Goal: Task Accomplishment & Management: Use online tool/utility

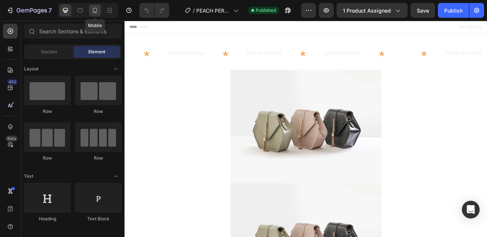
click at [97, 14] on div at bounding box center [95, 10] width 12 height 12
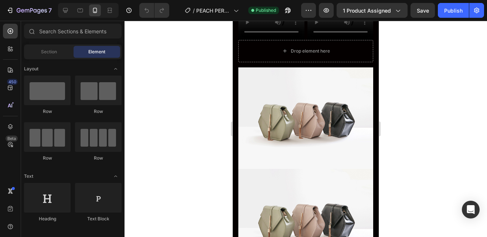
scroll to position [299, 0]
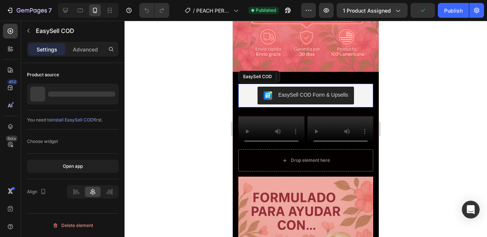
click at [365, 102] on div "EasySell COD Form & Upsells" at bounding box center [305, 96] width 129 height 18
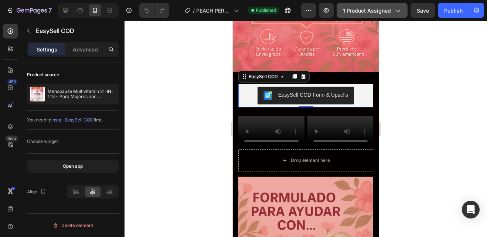
click at [385, 10] on span "1 product assigned" at bounding box center [367, 11] width 48 height 8
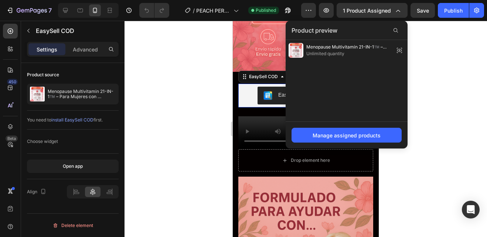
click at [433, 46] on div at bounding box center [306, 129] width 363 height 216
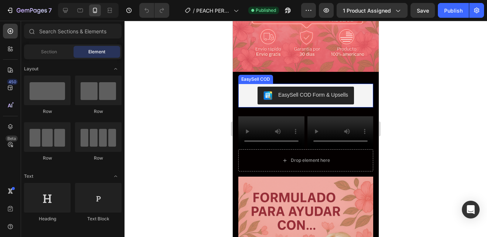
click at [363, 96] on div "EasySell COD Form & Upsells" at bounding box center [305, 96] width 129 height 18
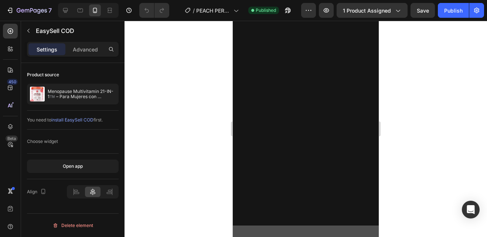
scroll to position [1316, 0]
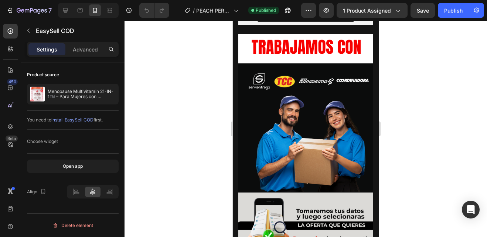
scroll to position [2187, 0]
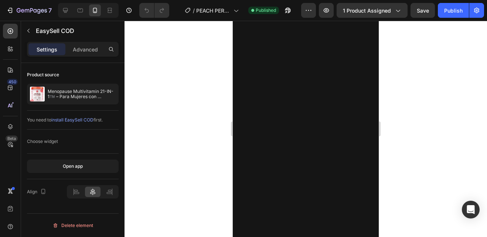
scroll to position [2417, 0]
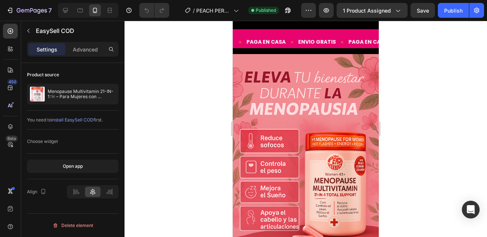
scroll to position [0, 0]
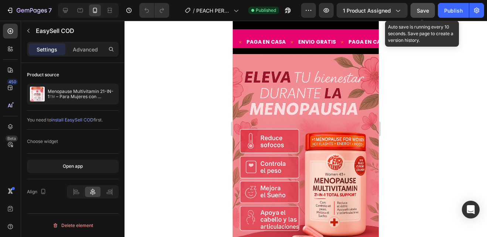
click at [427, 17] on button "Save" at bounding box center [423, 10] width 24 height 15
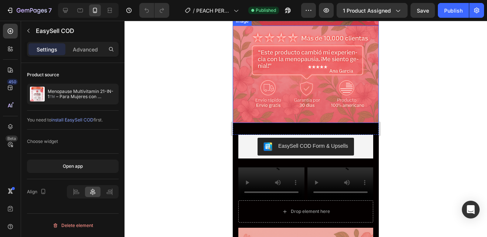
scroll to position [249, 0]
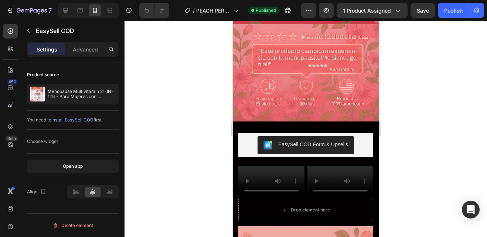
click at [427, 93] on div at bounding box center [306, 129] width 363 height 216
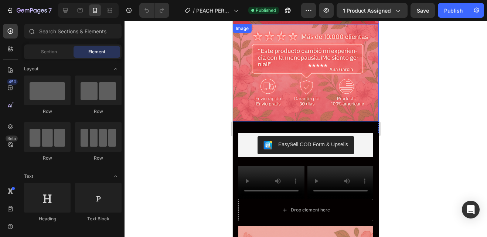
click at [335, 78] on img at bounding box center [306, 72] width 146 height 97
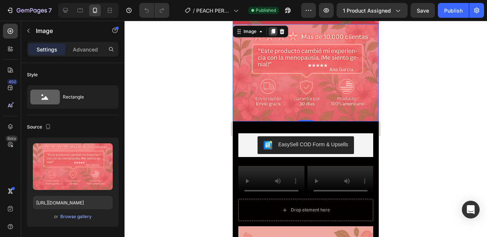
click at [275, 33] on icon at bounding box center [273, 31] width 4 height 5
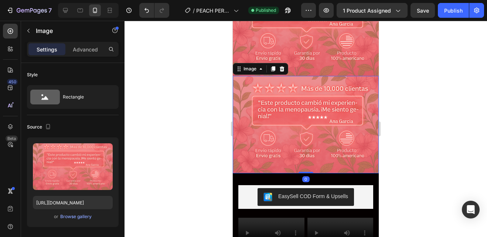
scroll to position [314, 0]
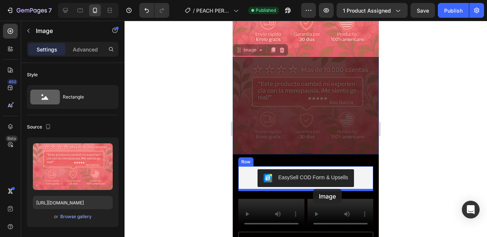
drag, startPoint x: 318, startPoint y: 105, endPoint x: 313, endPoint y: 188, distance: 83.7
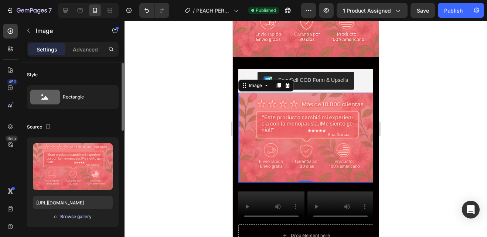
click at [75, 216] on div "Browse gallery" at bounding box center [75, 216] width 31 height 7
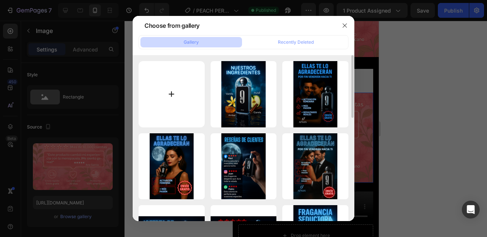
click at [176, 80] on input "file" at bounding box center [172, 94] width 66 height 66
type input "C:\fakepath\fe2ae0ee49e16c4a7aa4544c0a03109a.png"
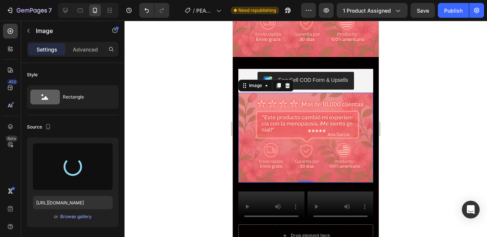
type input "https://cdn.shopify.com/s/files/1/0941/4039/9914/files/gempages_576494921888825…"
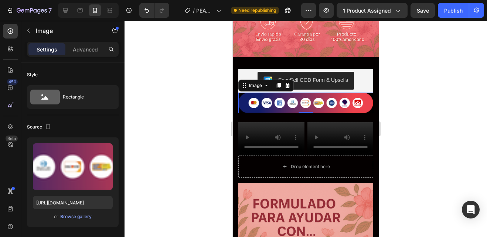
click at [425, 118] on div at bounding box center [306, 129] width 363 height 216
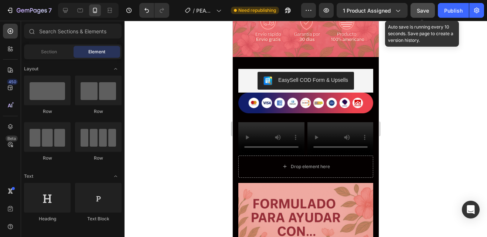
click at [422, 14] on div "Save" at bounding box center [423, 11] width 12 height 8
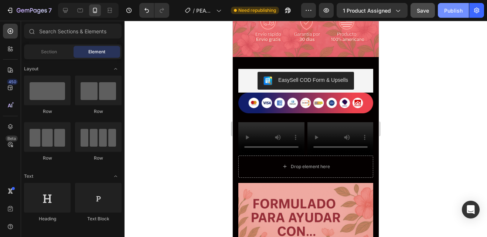
click at [453, 8] on div "Publish" at bounding box center [453, 11] width 18 height 8
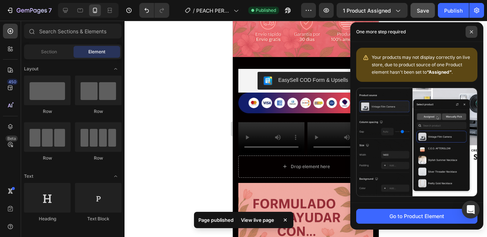
click at [472, 32] on icon at bounding box center [471, 31] width 3 height 3
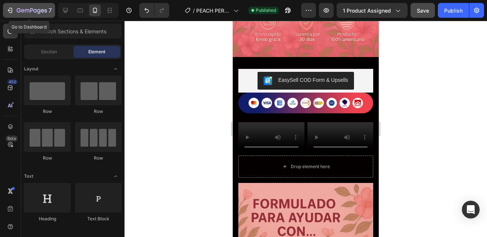
click at [24, 12] on icon "button" at bounding box center [32, 11] width 30 height 6
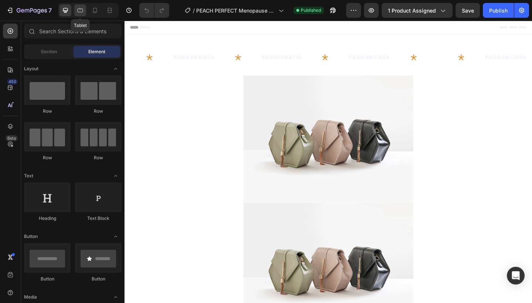
click at [85, 12] on div at bounding box center [80, 10] width 12 height 12
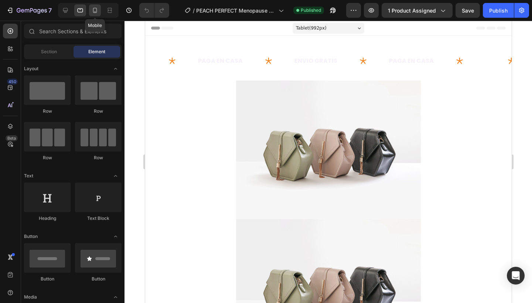
click at [92, 12] on icon at bounding box center [94, 10] width 7 height 7
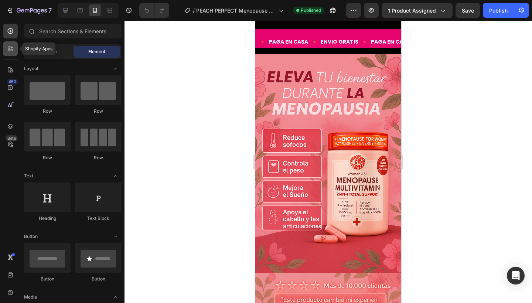
click at [10, 51] on icon at bounding box center [9, 50] width 2 height 2
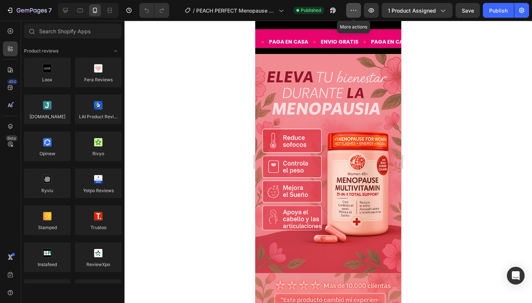
click at [354, 11] on icon "button" at bounding box center [353, 10] width 7 height 7
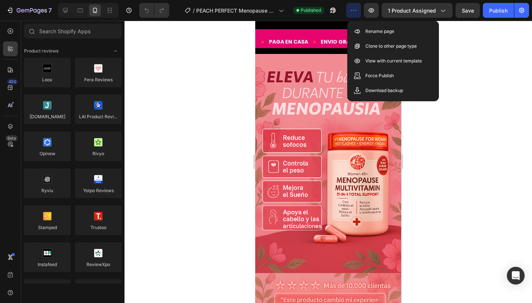
click at [354, 11] on icon "button" at bounding box center [353, 10] width 7 height 7
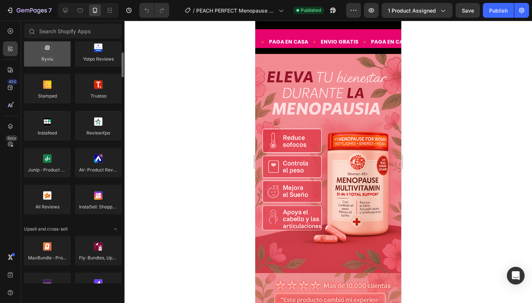
scroll to position [136, 0]
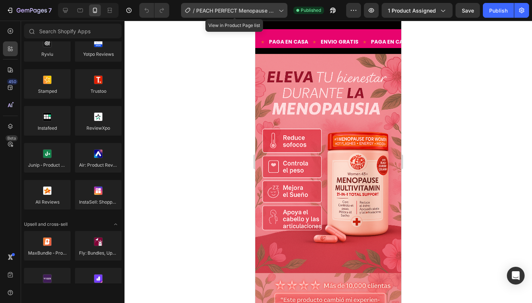
click at [242, 9] on span "PEACH PERFECT Menopause Multivitamin" at bounding box center [236, 11] width 80 height 8
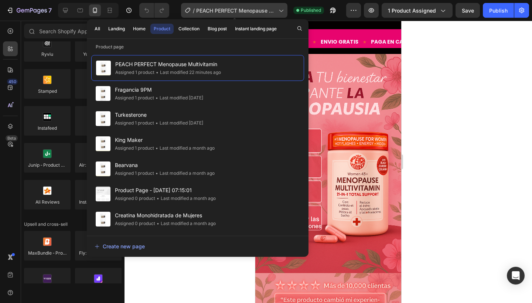
click at [254, 11] on span "PEACH PERFECT Menopause Multivitamin" at bounding box center [236, 11] width 80 height 8
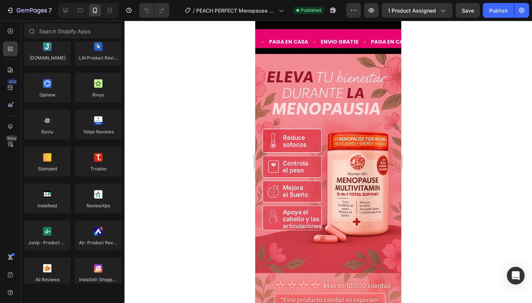
scroll to position [0, 0]
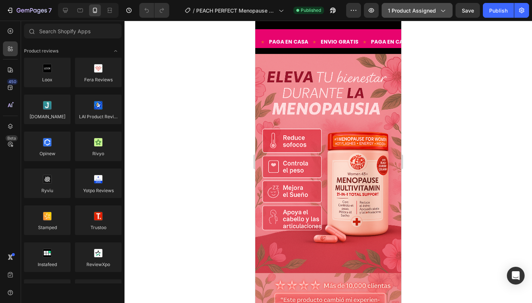
click at [409, 8] on span "1 product assigned" at bounding box center [412, 11] width 48 height 8
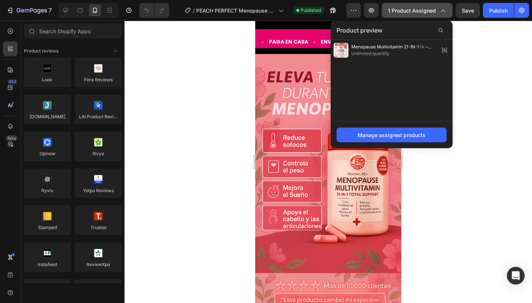
click at [409, 8] on span "1 product assigned" at bounding box center [412, 11] width 48 height 8
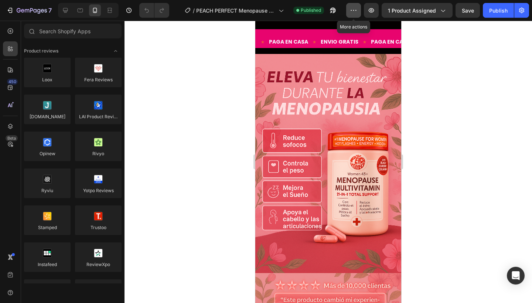
click at [355, 13] on icon "button" at bounding box center [353, 10] width 7 height 7
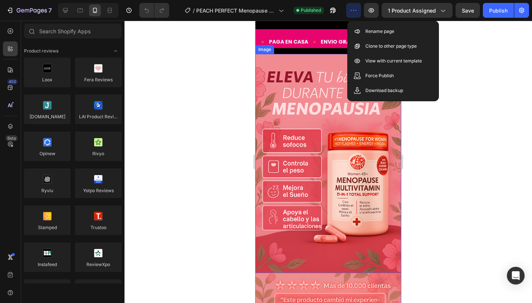
click at [209, 81] on div at bounding box center [329, 162] width 408 height 283
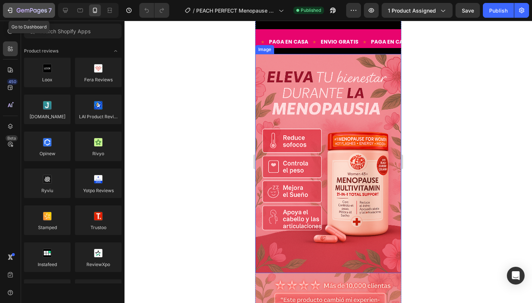
click at [15, 9] on div "7" at bounding box center [28, 10] width 45 height 9
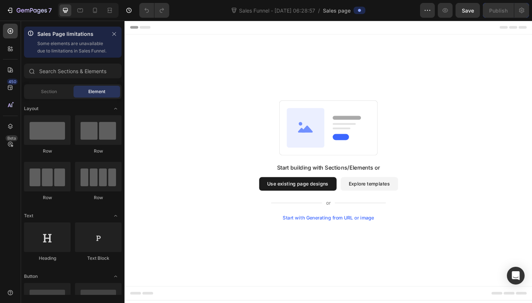
click at [322, 199] on button "Use existing page designs" at bounding box center [313, 198] width 84 height 15
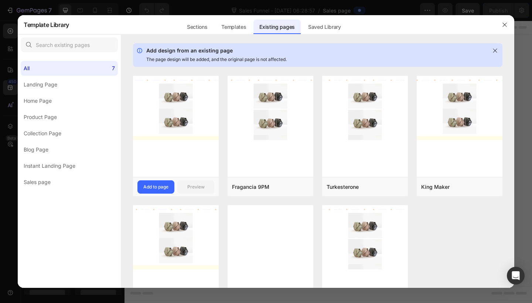
click at [190, 133] on img at bounding box center [176, 108] width 86 height 64
click at [163, 186] on div "Add to page" at bounding box center [155, 187] width 25 height 7
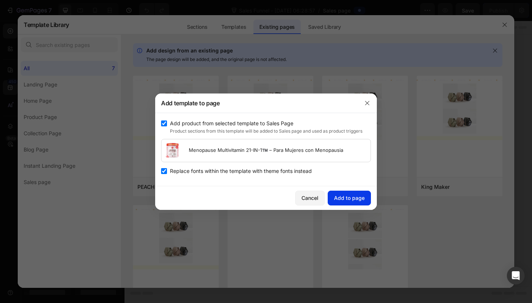
click at [341, 198] on div "Add to page" at bounding box center [349, 198] width 31 height 8
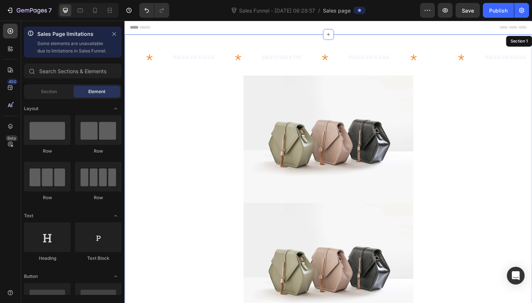
scroll to position [15, 0]
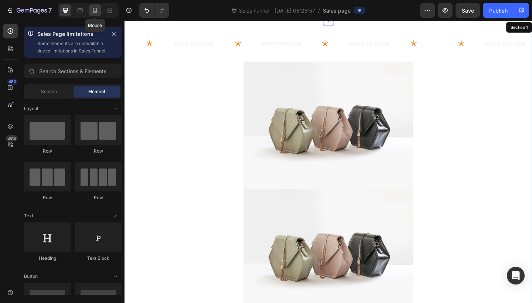
click at [95, 12] on icon at bounding box center [95, 10] width 4 height 5
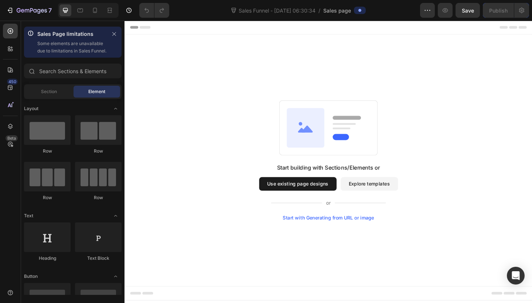
click at [380, 199] on button "Explore templates" at bounding box center [391, 198] width 62 height 15
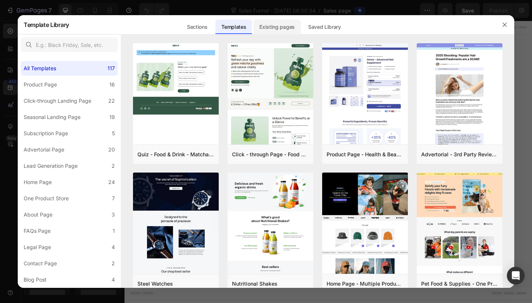
click at [284, 27] on div "Existing pages" at bounding box center [277, 27] width 47 height 15
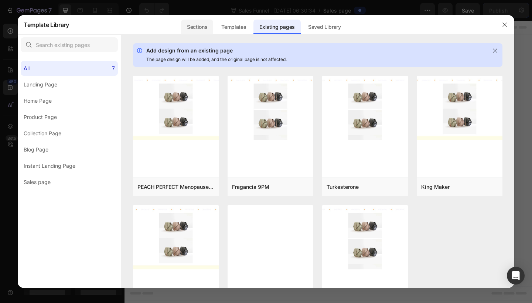
click at [191, 26] on div "Sections" at bounding box center [197, 27] width 32 height 15
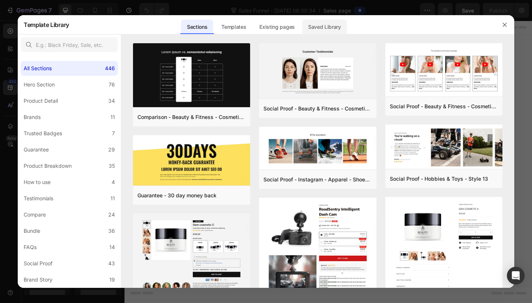
click at [330, 24] on div "Saved Library" at bounding box center [324, 27] width 45 height 15
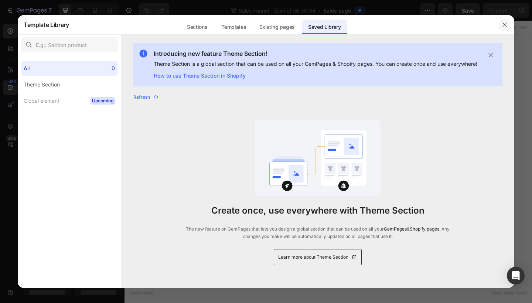
click at [508, 30] on button "button" at bounding box center [505, 25] width 12 height 12
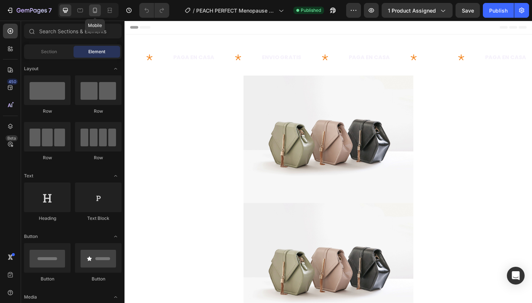
click at [100, 9] on div at bounding box center [95, 10] width 12 height 12
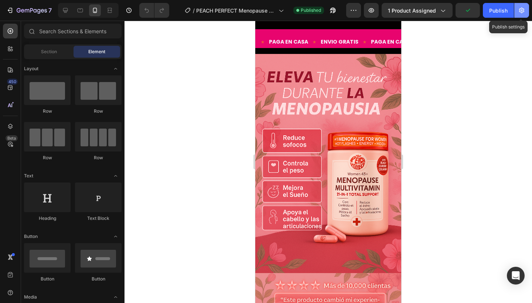
click at [529, 12] on button "button" at bounding box center [522, 10] width 15 height 15
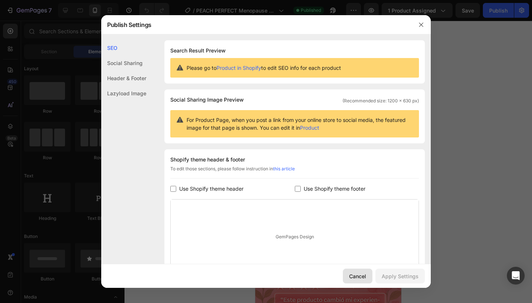
click at [360, 274] on div "Cancel" at bounding box center [357, 277] width 17 height 8
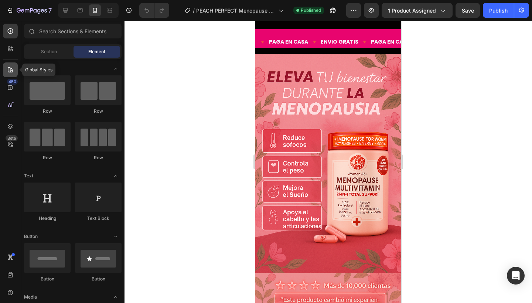
click at [9, 71] on icon at bounding box center [10, 69] width 7 height 7
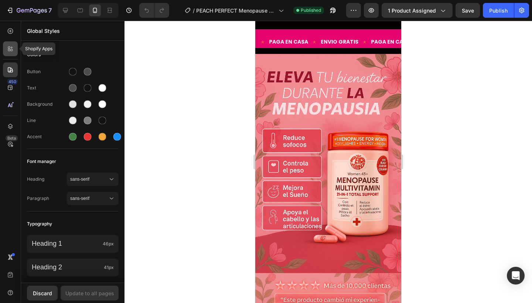
click at [16, 47] on div at bounding box center [10, 48] width 15 height 15
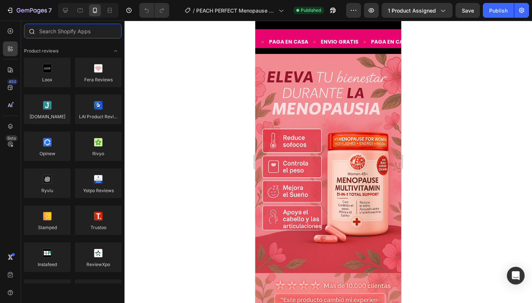
click at [79, 34] on input "text" at bounding box center [73, 31] width 98 height 15
type input "o"
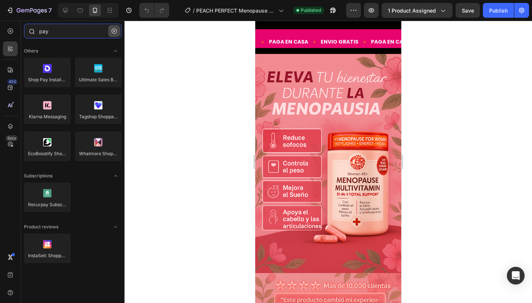
type input "pay"
click at [115, 31] on icon "button" at bounding box center [114, 30] width 5 height 5
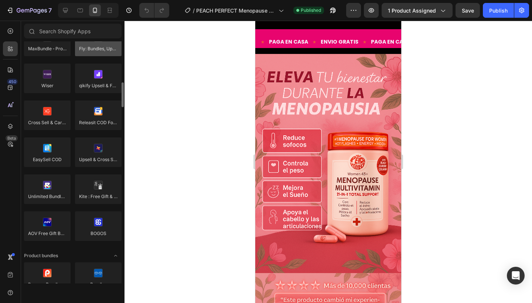
scroll to position [354, 0]
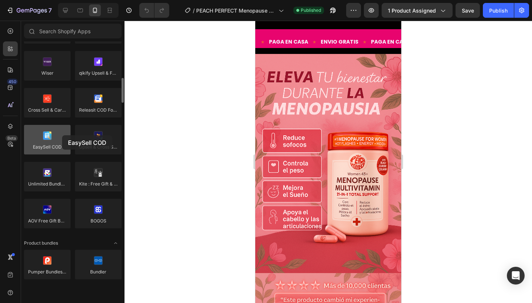
click at [62, 135] on div at bounding box center [47, 140] width 47 height 30
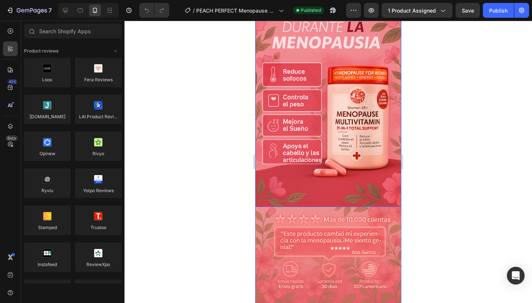
scroll to position [305, 0]
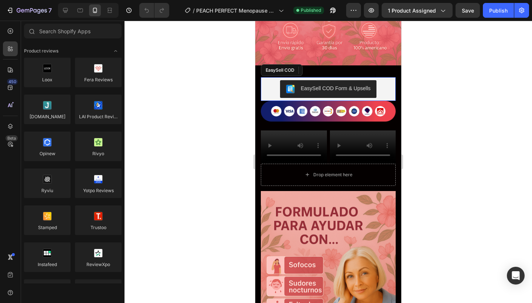
click at [385, 91] on div "EasySell COD Form & Upsells" at bounding box center [328, 89] width 129 height 18
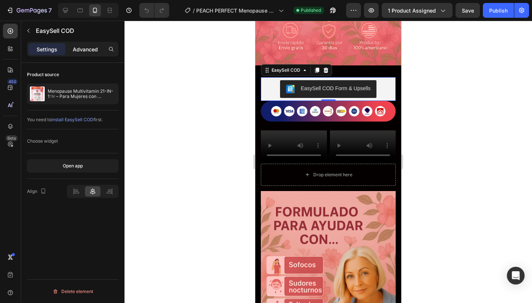
click at [84, 45] on div "Advanced" at bounding box center [85, 49] width 37 height 12
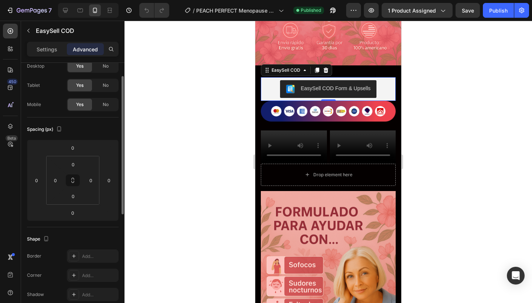
scroll to position [0, 0]
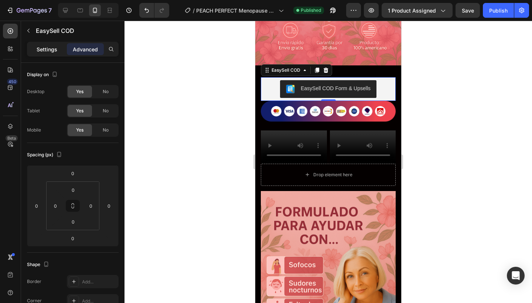
click at [52, 48] on p "Settings" at bounding box center [47, 49] width 21 height 8
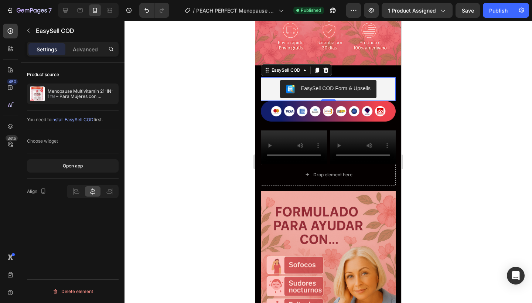
click at [46, 141] on div "Choose widget" at bounding box center [42, 141] width 31 height 7
click at [82, 98] on p "Menopause Multivitamin 21-IN-1™️ – Para Mujeres con Menopausia" at bounding box center [82, 94] width 68 height 10
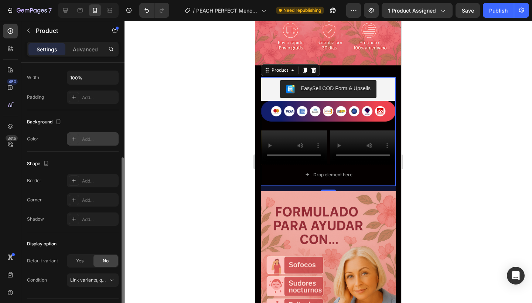
scroll to position [177, 0]
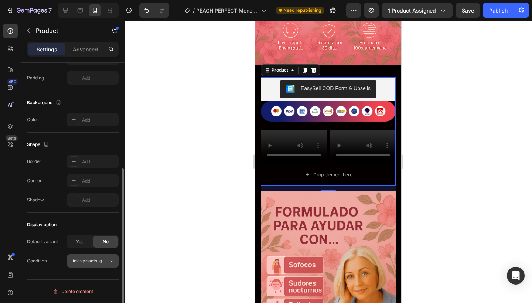
click at [112, 263] on icon at bounding box center [111, 260] width 7 height 7
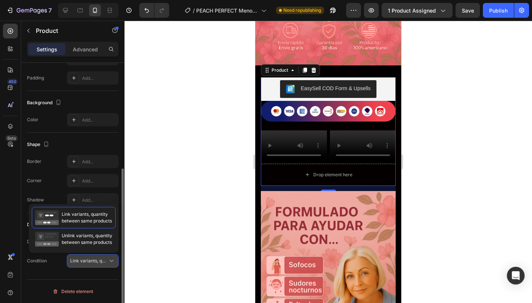
click at [112, 263] on icon at bounding box center [111, 260] width 7 height 7
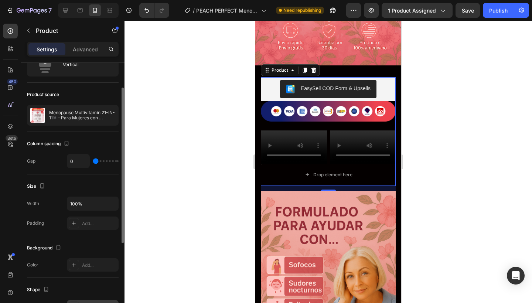
scroll to position [24, 0]
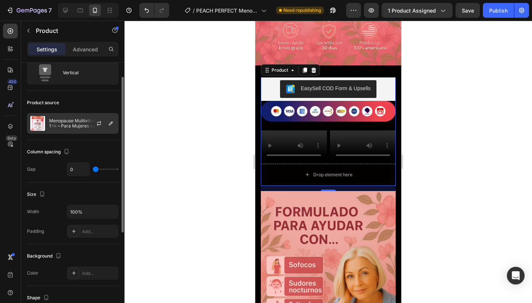
click at [85, 123] on p "Menopause Multivitamin 21-IN-1™️ – Para Mujeres con Menopausia" at bounding box center [82, 123] width 66 height 10
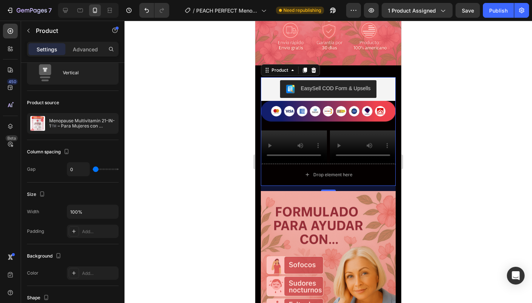
click at [182, 47] on div at bounding box center [329, 162] width 408 height 283
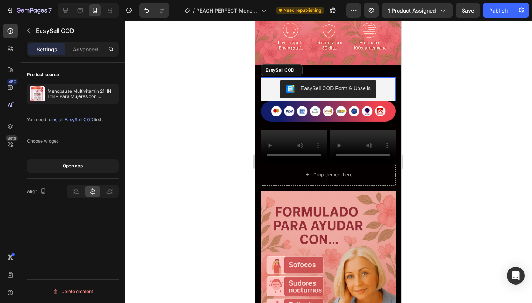
click at [270, 89] on div "EasySell COD Form & Upsells" at bounding box center [328, 89] width 129 height 18
click at [84, 162] on button "Open app" at bounding box center [73, 165] width 92 height 13
click at [166, 74] on div at bounding box center [329, 162] width 408 height 283
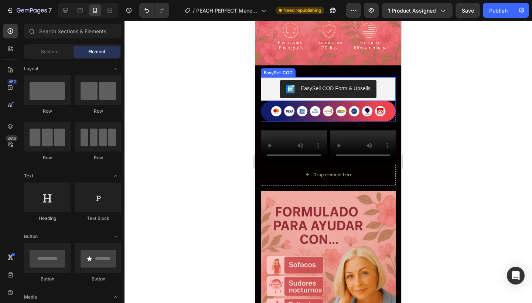
click at [272, 89] on div "EasySell COD Form & Upsells" at bounding box center [328, 89] width 129 height 18
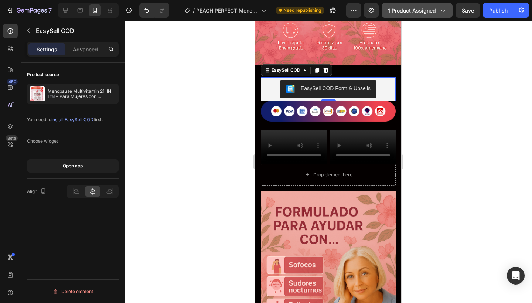
click at [435, 13] on span "1 product assigned" at bounding box center [412, 11] width 48 height 8
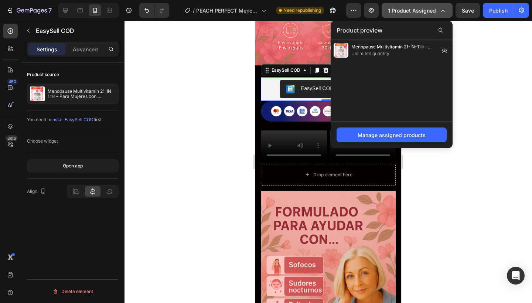
click at [435, 13] on span "1 product assigned" at bounding box center [412, 11] width 48 height 8
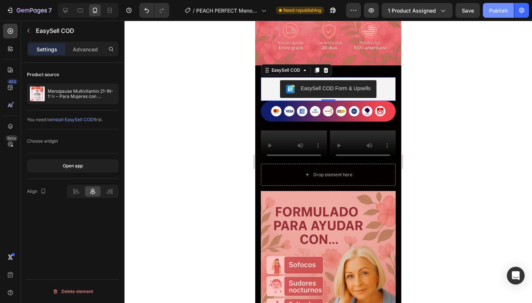
click at [496, 8] on div "Publish" at bounding box center [499, 11] width 18 height 8
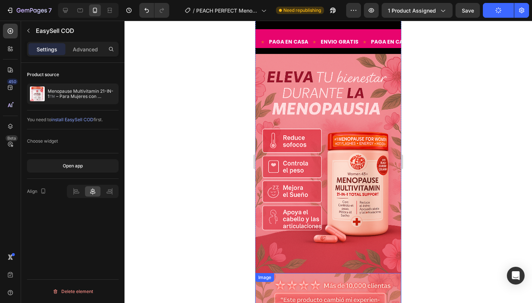
scroll to position [0, 0]
click at [188, 89] on div at bounding box center [329, 162] width 408 height 283
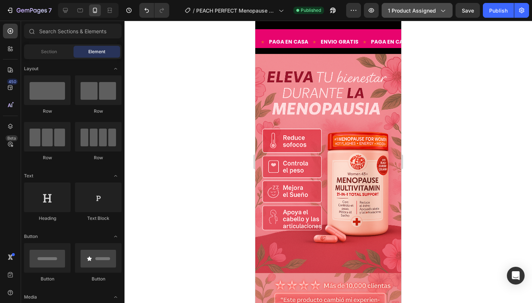
click at [447, 11] on icon "button" at bounding box center [442, 10] width 7 height 7
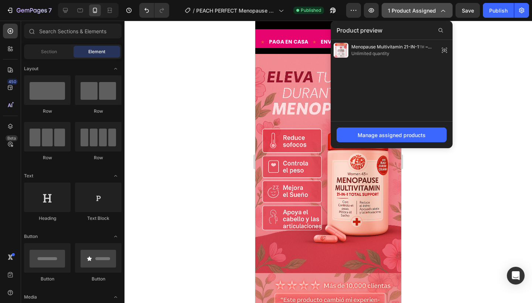
click at [446, 11] on icon "button" at bounding box center [442, 10] width 7 height 7
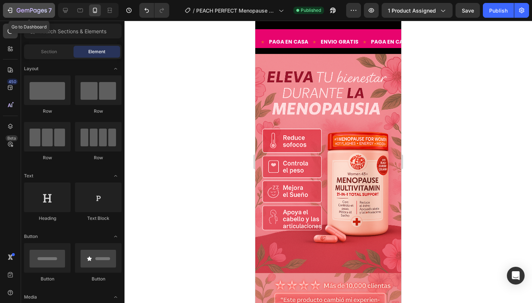
click at [30, 9] on icon "button" at bounding box center [31, 10] width 3 height 4
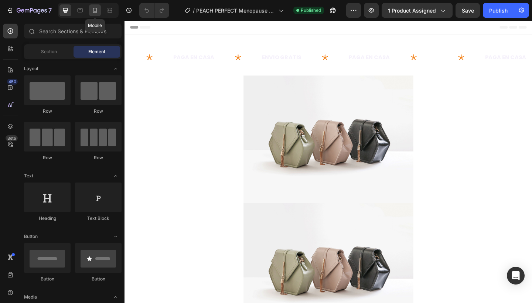
click at [98, 13] on icon at bounding box center [94, 10] width 7 height 7
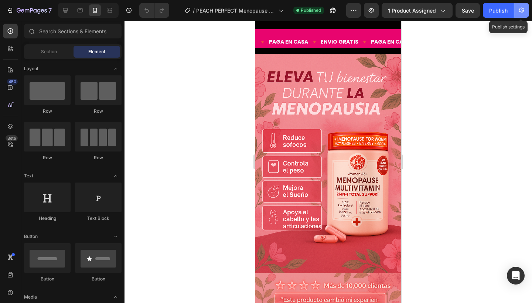
click at [527, 14] on button "button" at bounding box center [522, 10] width 15 height 15
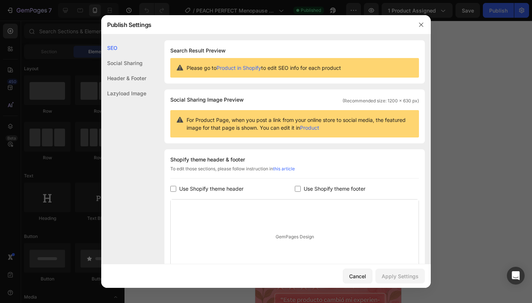
click at [131, 71] on div "Social Sharing" at bounding box center [123, 78] width 45 height 15
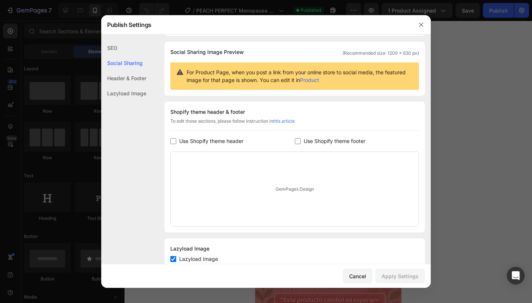
click at [136, 86] on div "Header & Footer" at bounding box center [123, 93] width 45 height 15
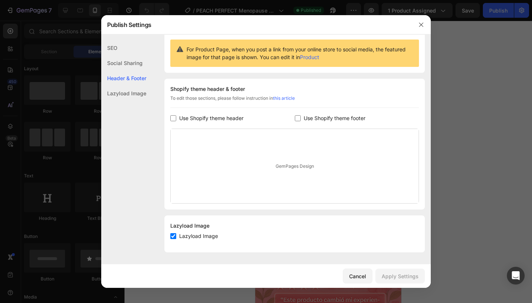
click at [137, 91] on div "Lazyload Image" at bounding box center [123, 93] width 45 height 15
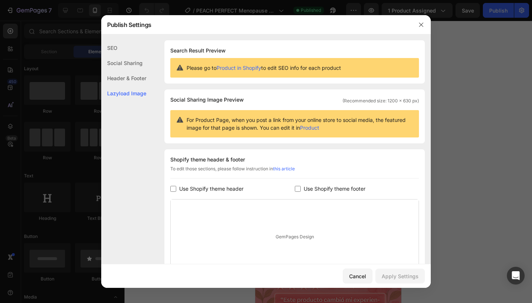
scroll to position [0, 0]
click at [458, 65] on div at bounding box center [266, 151] width 532 height 303
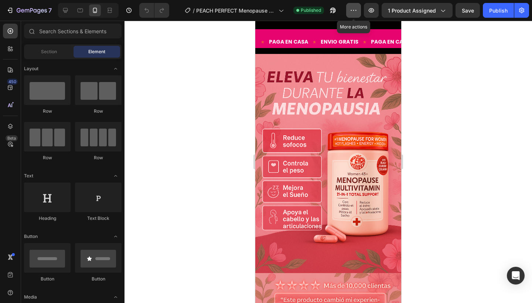
click at [361, 9] on button "button" at bounding box center [353, 10] width 15 height 15
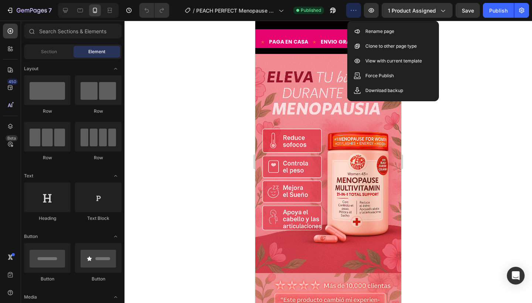
click at [492, 33] on div at bounding box center [329, 162] width 408 height 283
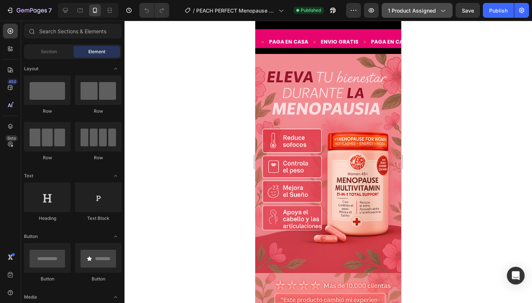
click at [437, 11] on div "1 product assigned" at bounding box center [417, 11] width 58 height 8
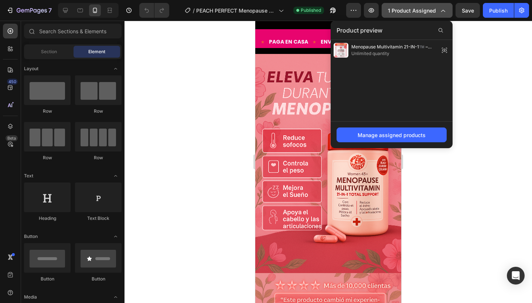
click at [448, 11] on button "1 product assigned" at bounding box center [417, 10] width 71 height 15
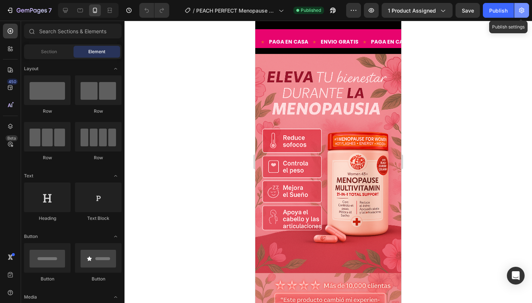
click at [526, 10] on icon "button" at bounding box center [521, 10] width 7 height 7
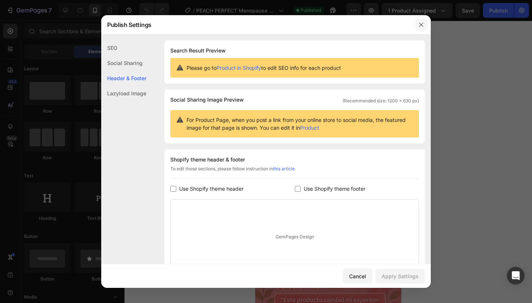
click at [426, 23] on button "button" at bounding box center [422, 25] width 12 height 12
